Goal: Information Seeking & Learning: Find specific fact

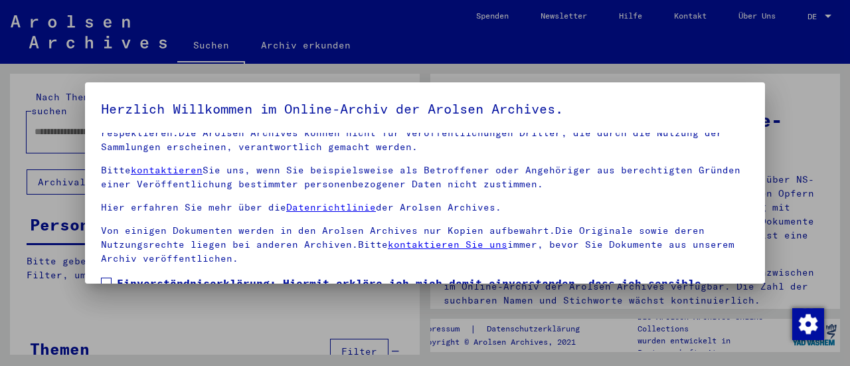
scroll to position [103, 0]
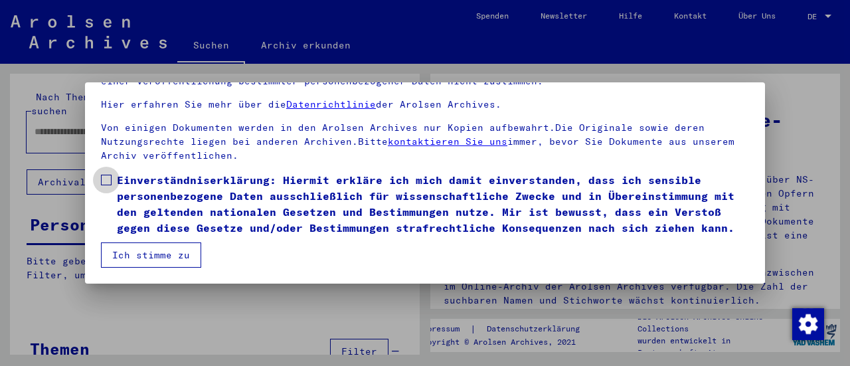
click at [104, 175] on span at bounding box center [106, 180] width 11 height 11
click at [150, 263] on button "Ich stimme zu" at bounding box center [151, 254] width 100 height 25
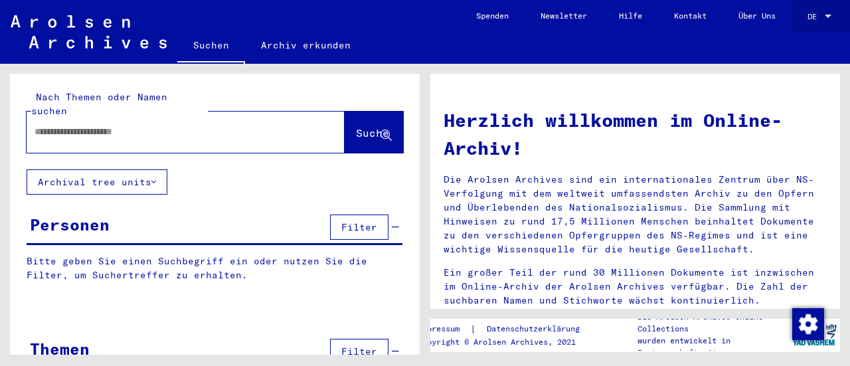
click at [830, 19] on div at bounding box center [828, 16] width 12 height 9
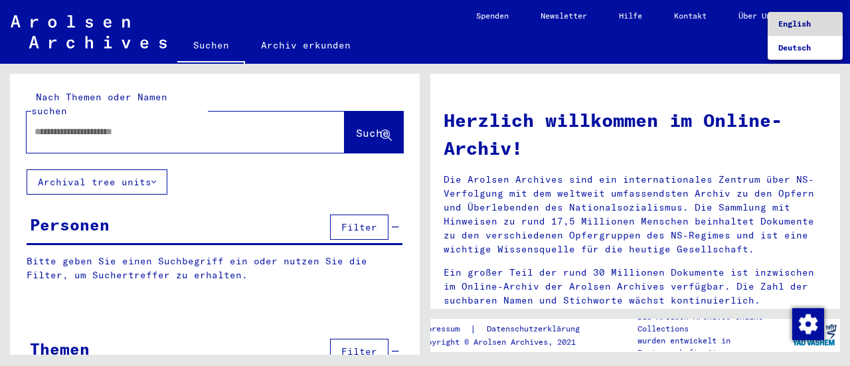
click at [790, 19] on span "English" at bounding box center [794, 24] width 33 height 10
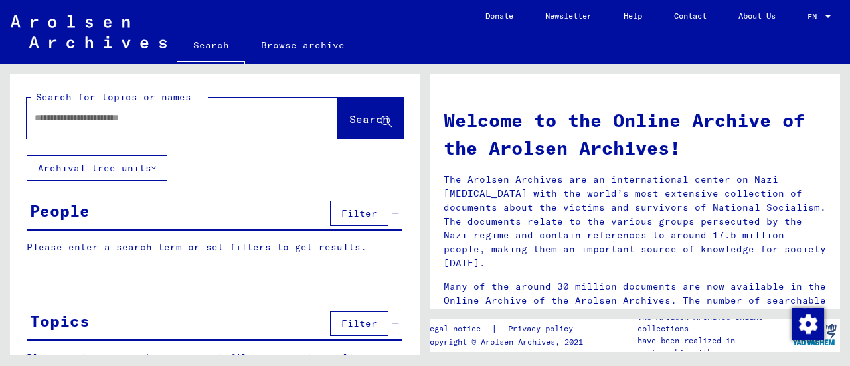
click at [152, 116] on input "text" at bounding box center [167, 118] width 264 height 14
click at [358, 212] on span "Filter" at bounding box center [359, 213] width 36 height 12
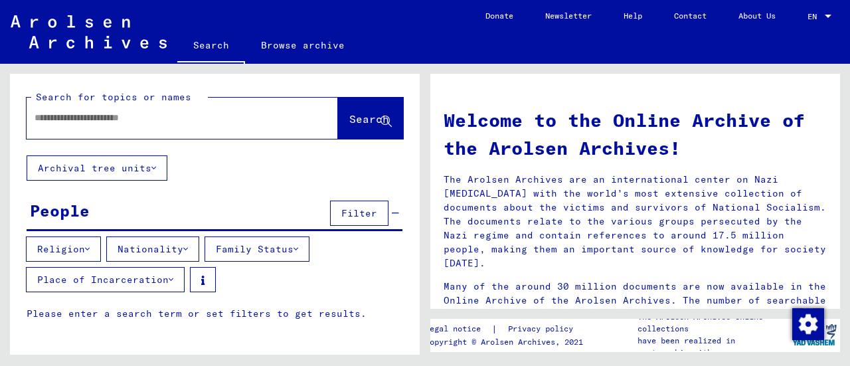
click at [65, 114] on input "text" at bounding box center [167, 118] width 264 height 14
type input "*"
type input "**********"
click at [371, 112] on button "Search" at bounding box center [370, 118] width 65 height 41
